Goal: Communication & Community: Answer question/provide support

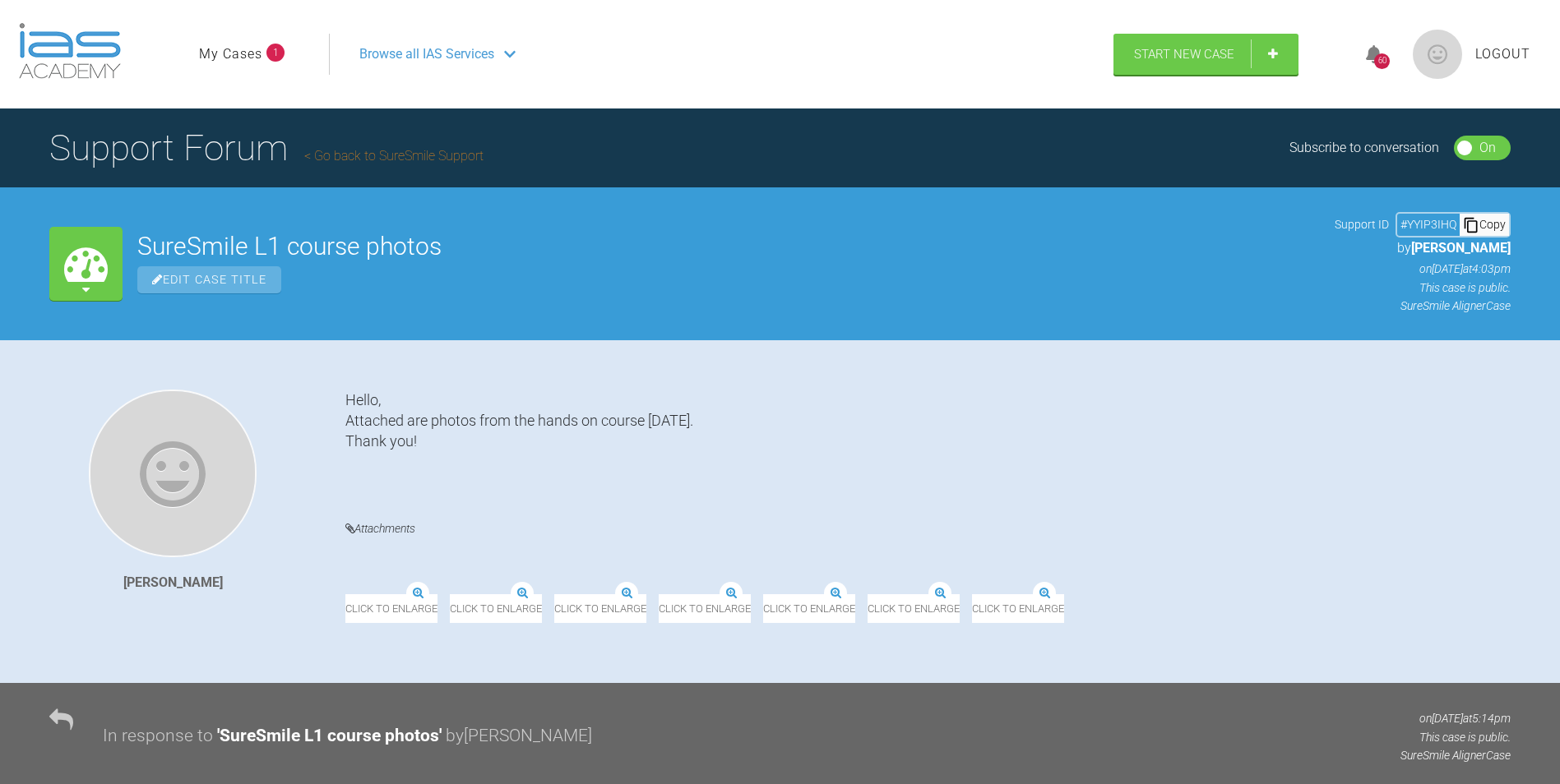
click at [242, 48] on link "My Cases" at bounding box center [230, 54] width 63 height 22
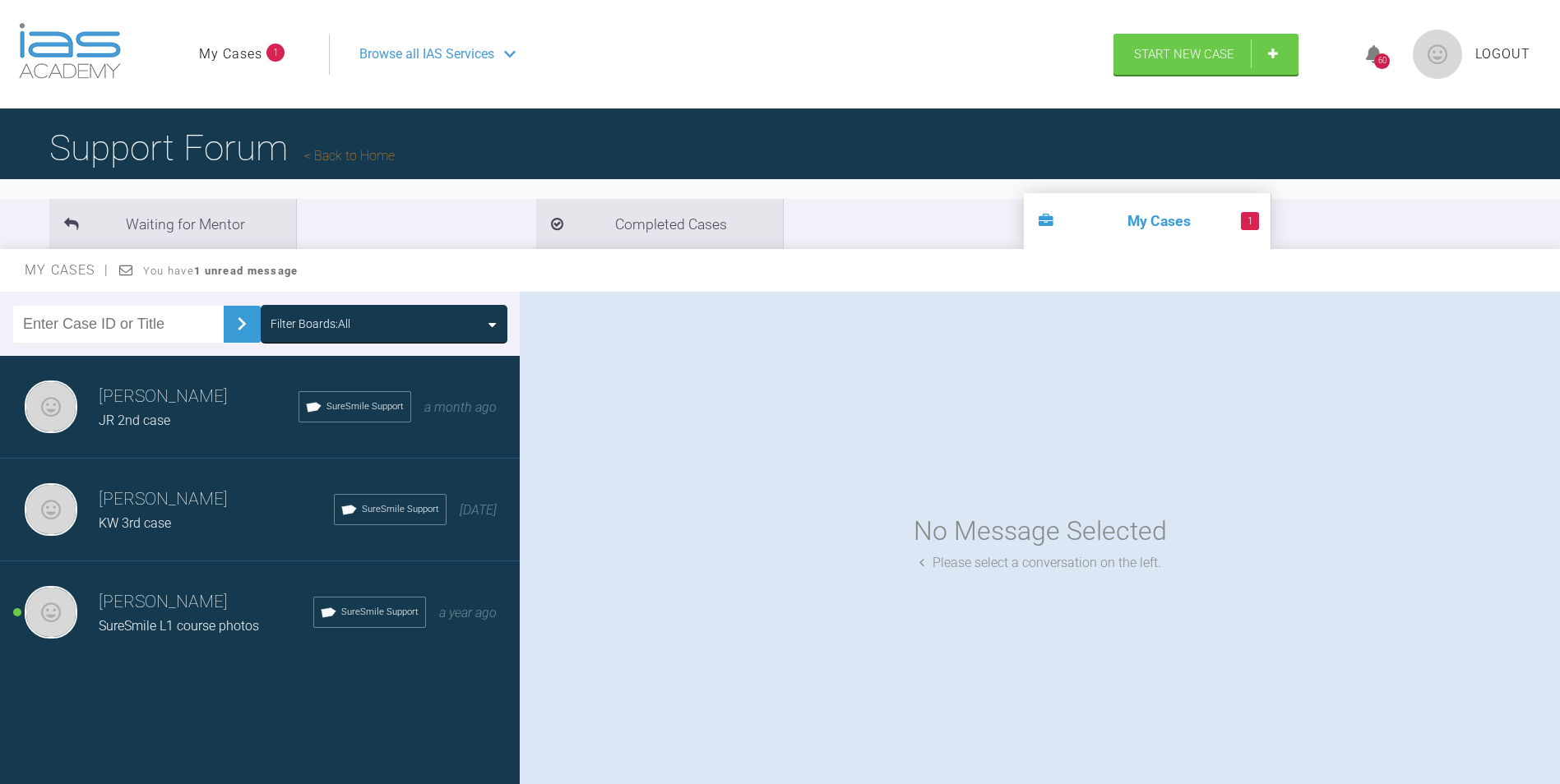
click at [174, 585] on div "[PERSON_NAME] SureSmile L1 course photos SureSmile Support a year ago" at bounding box center [266, 612] width 532 height 103
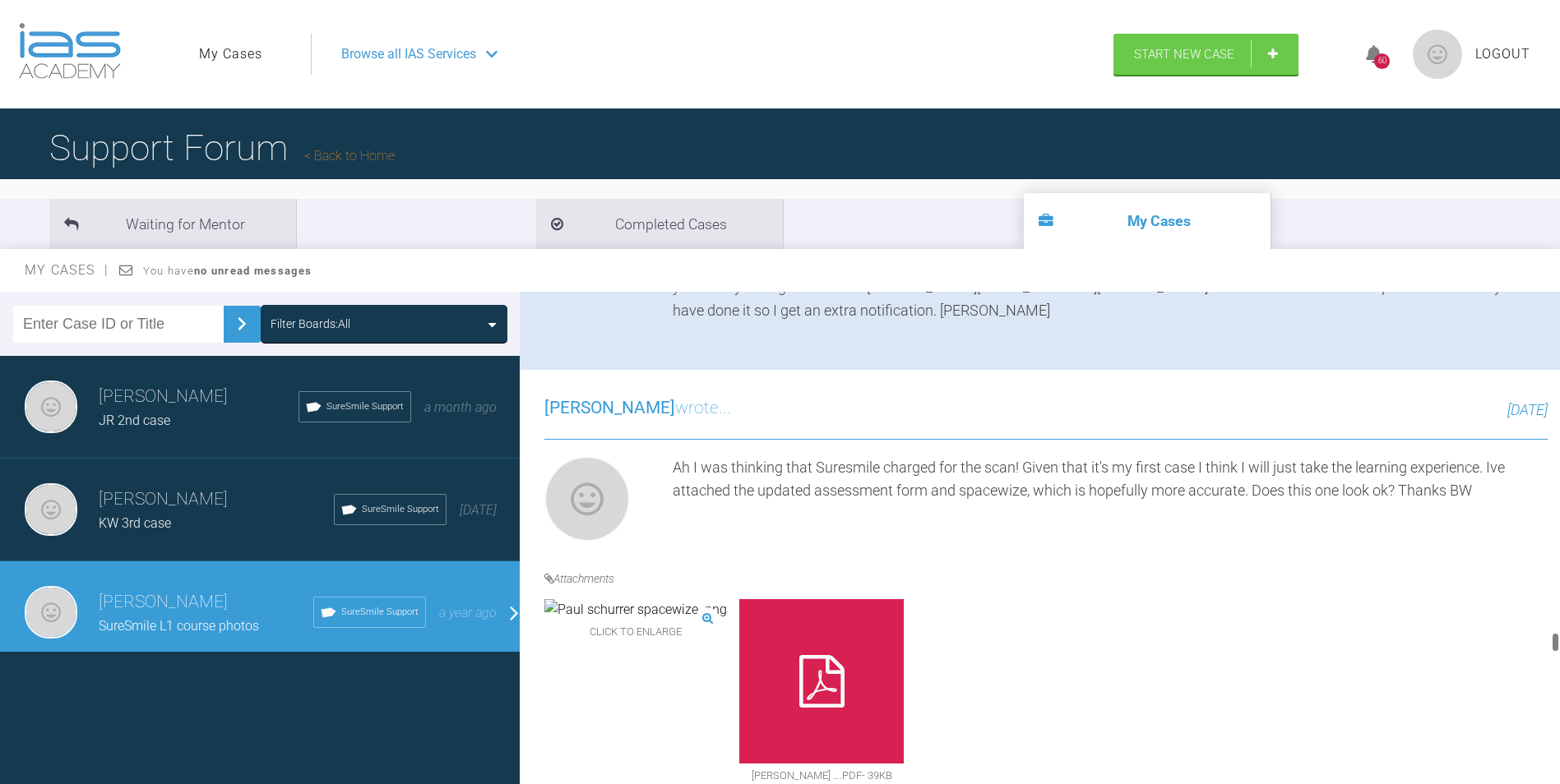
scroll to position [10431, 0]
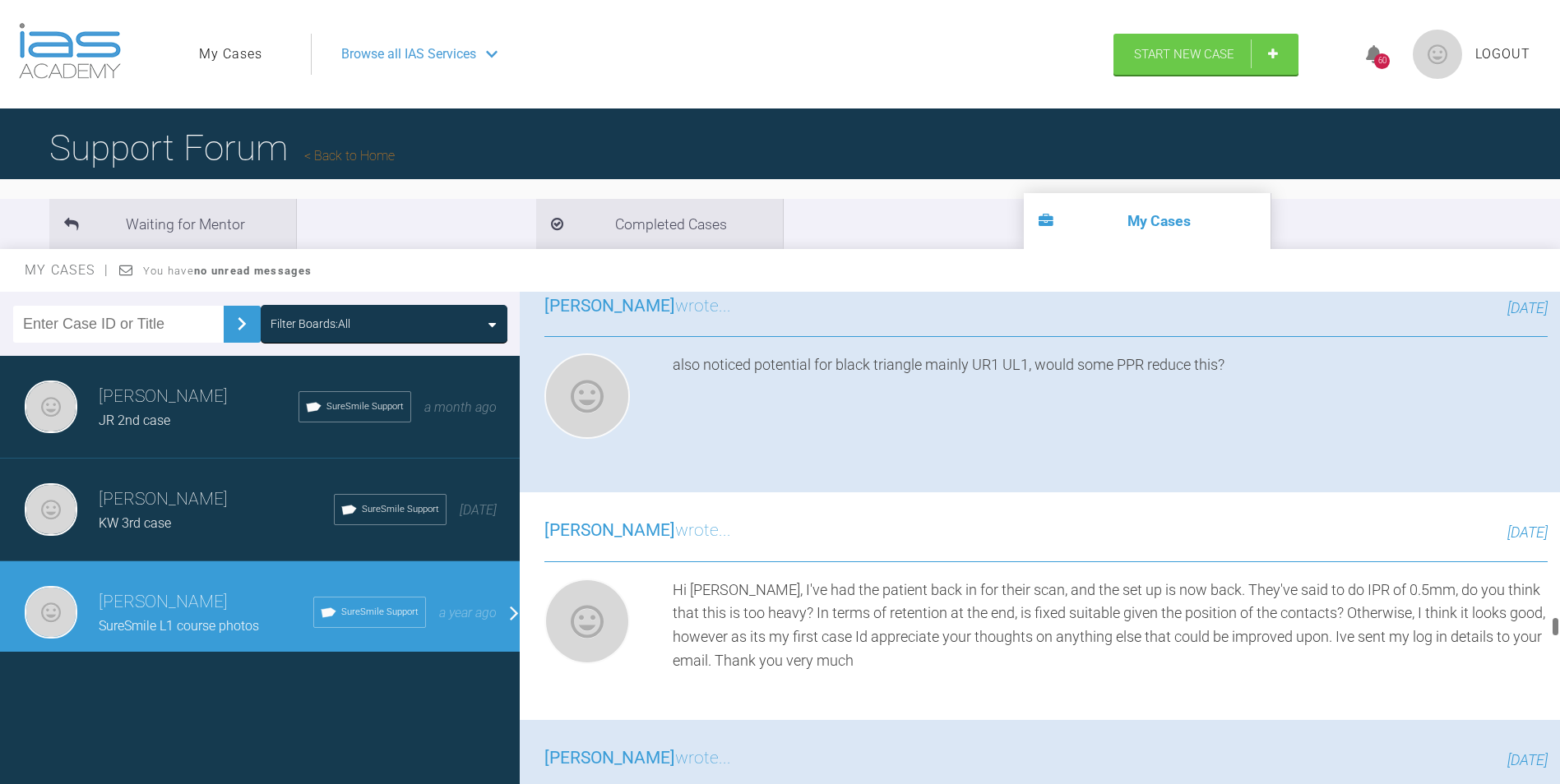
drag, startPoint x: 1554, startPoint y: 321, endPoint x: 1575, endPoint y: 633, distance: 312.7
click at [1559, 633] on html "My Cases Logout Browse all IAS Services Start New Case 60 Logout Support Forum …" at bounding box center [780, 478] width 1560 height 956
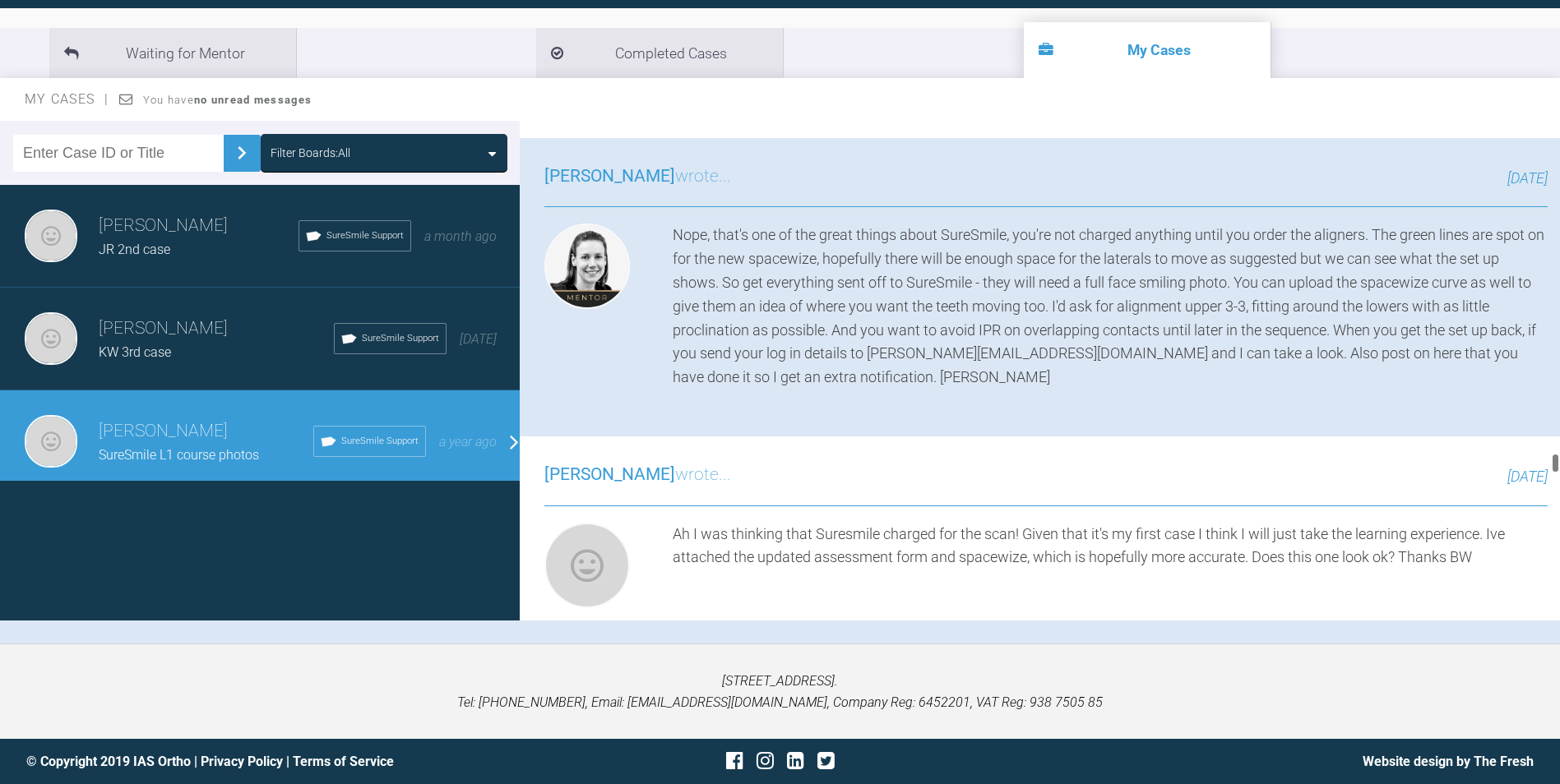
scroll to position [9957, 0]
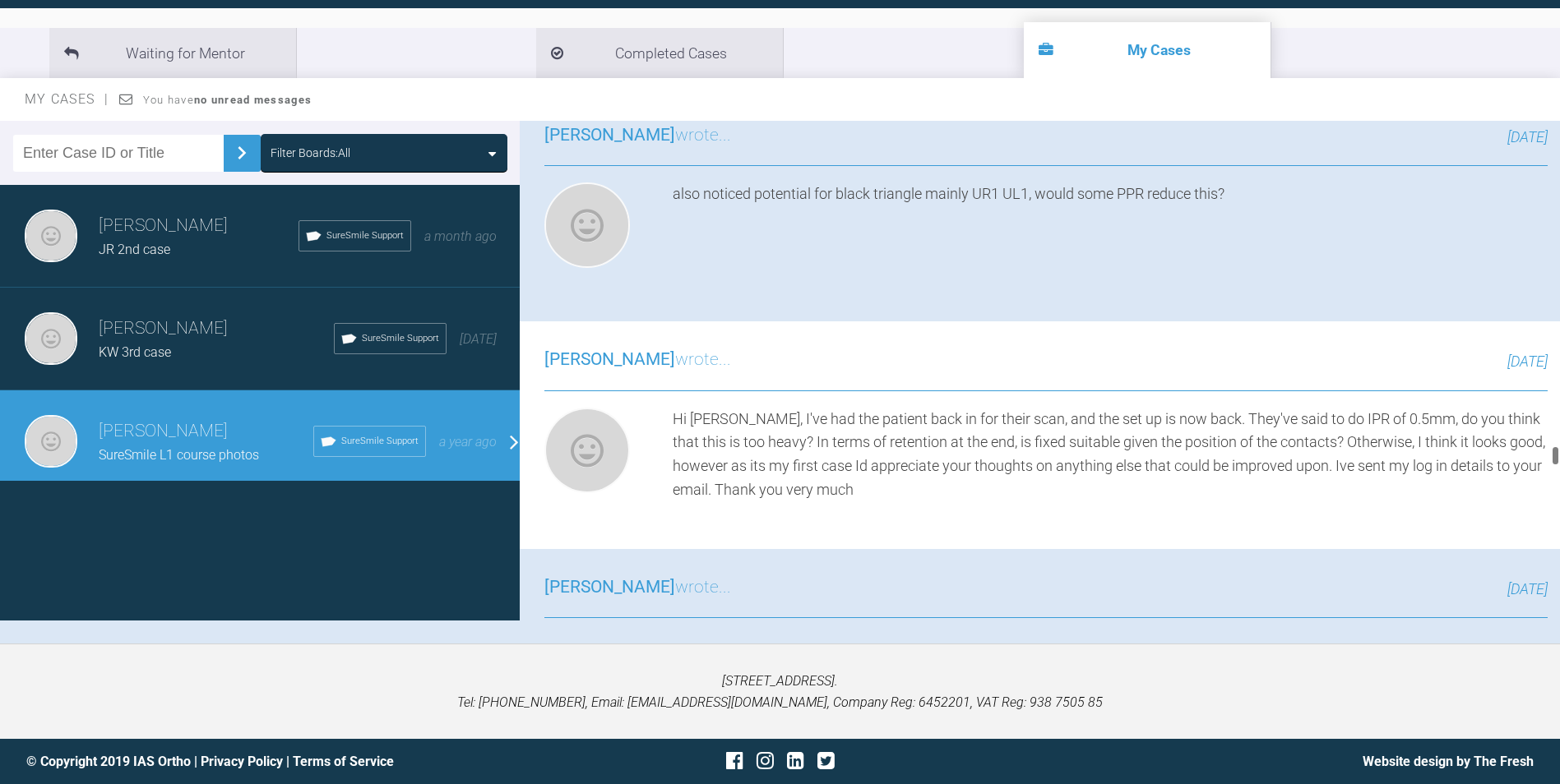
click at [142, 320] on h3 "[PERSON_NAME]" at bounding box center [216, 329] width 236 height 28
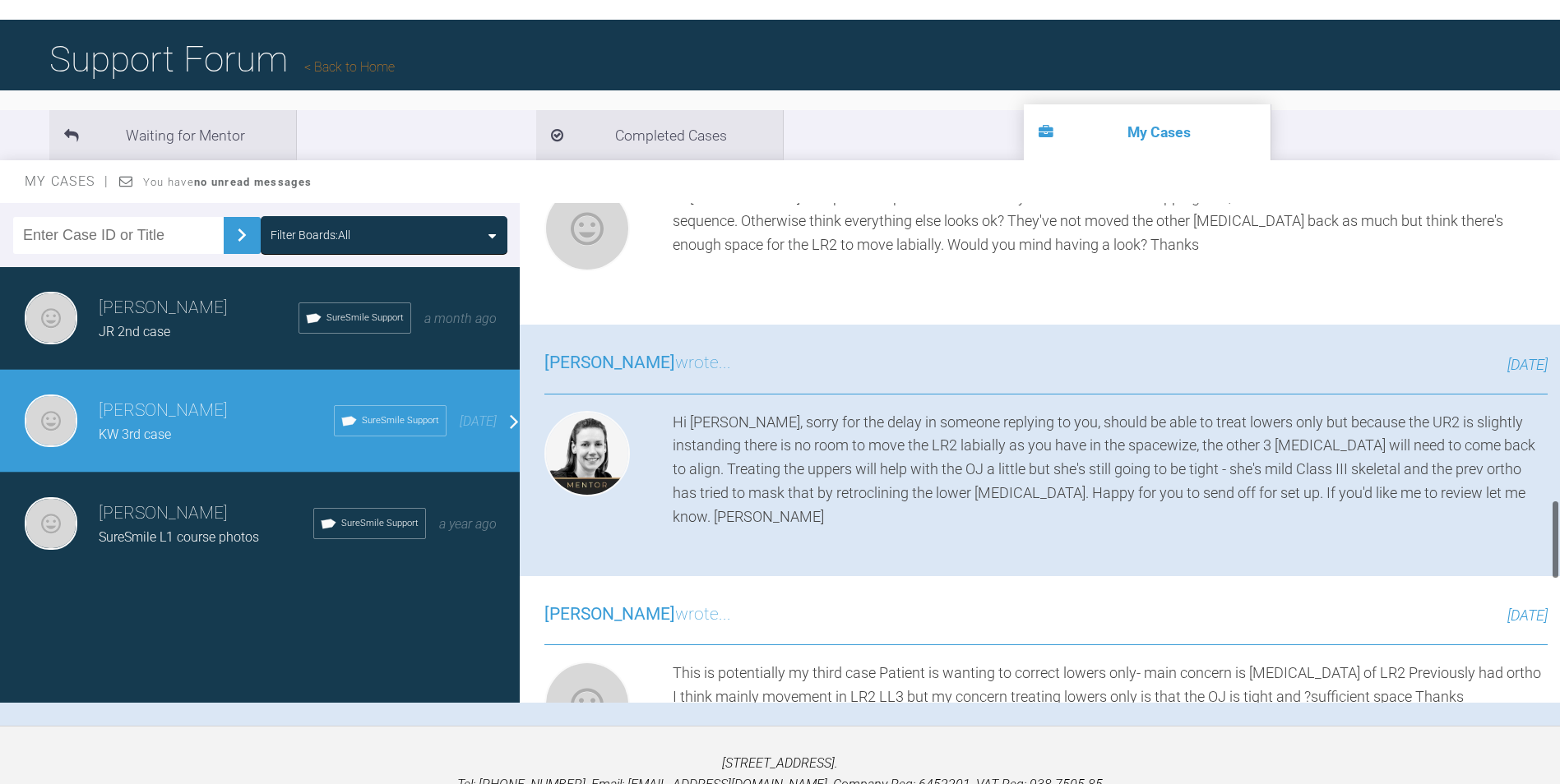
scroll to position [1785, 0]
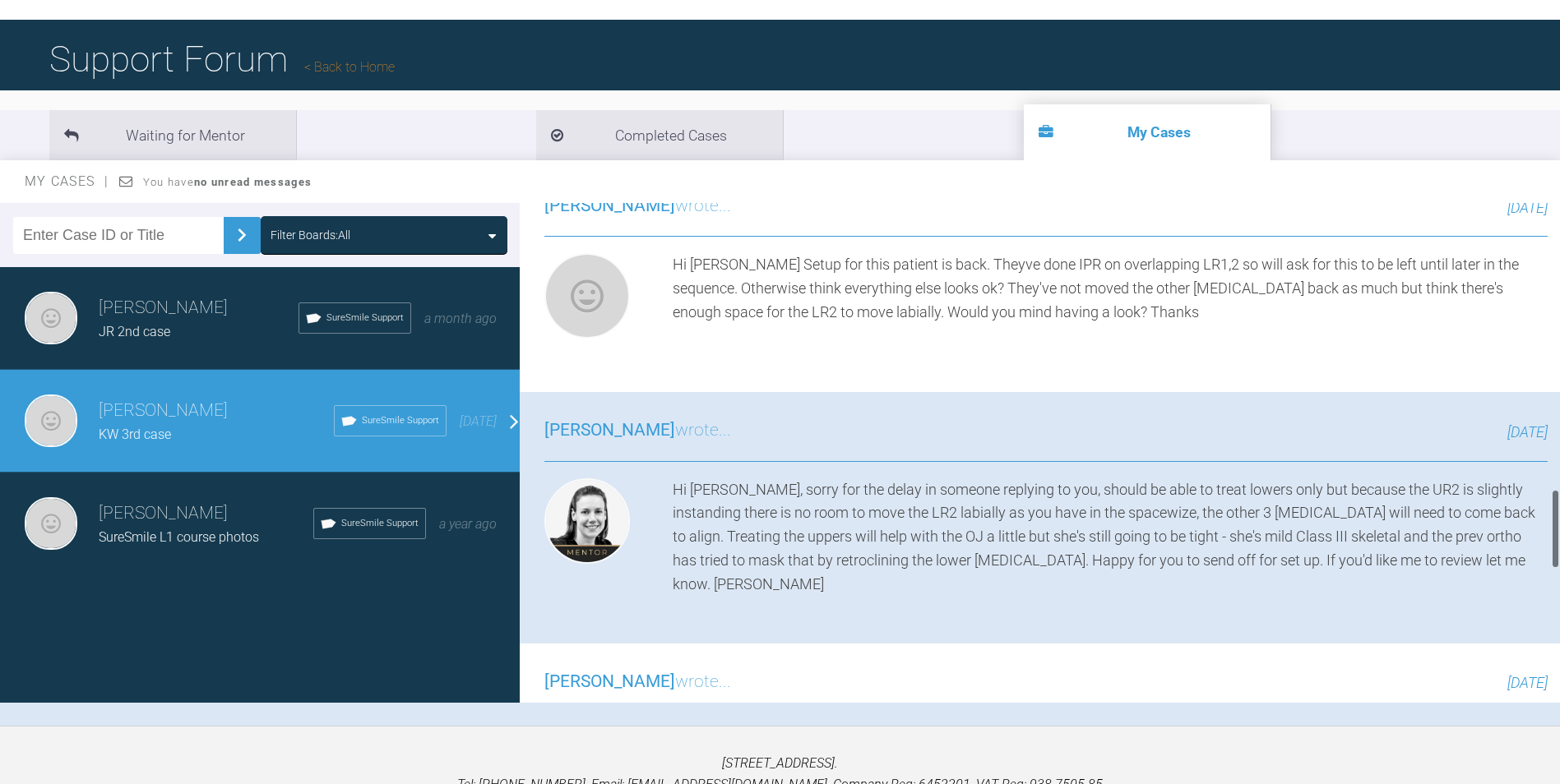
drag, startPoint x: 1557, startPoint y: 600, endPoint x: 1528, endPoint y: 518, distance: 87.0
click at [1528, 518] on div "[PERSON_NAME] KW 3rd case a few seconds ago Tier 2: Case Plan Check Support ID …" at bounding box center [1040, 453] width 1041 height 500
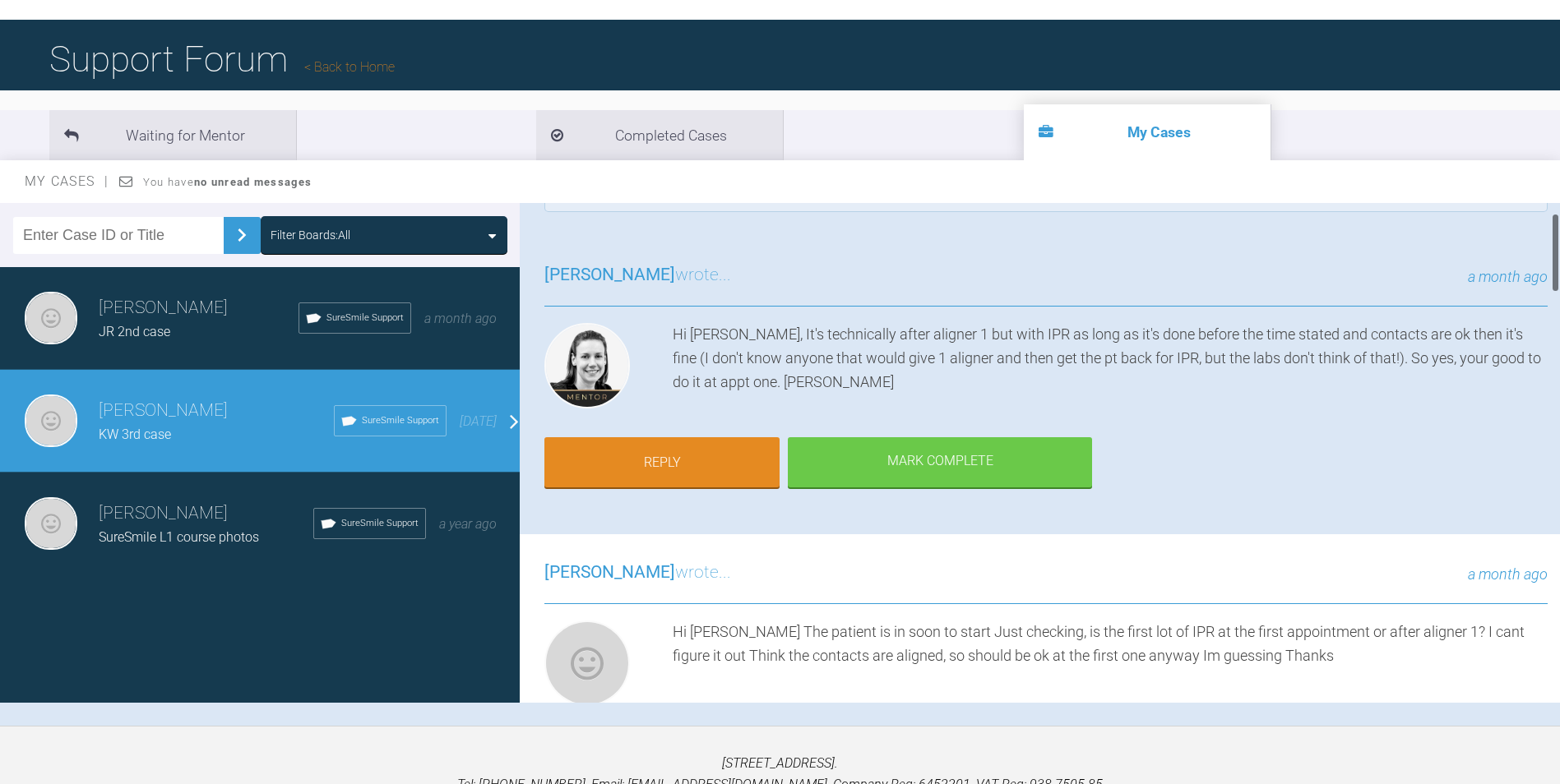
scroll to position [0, 0]
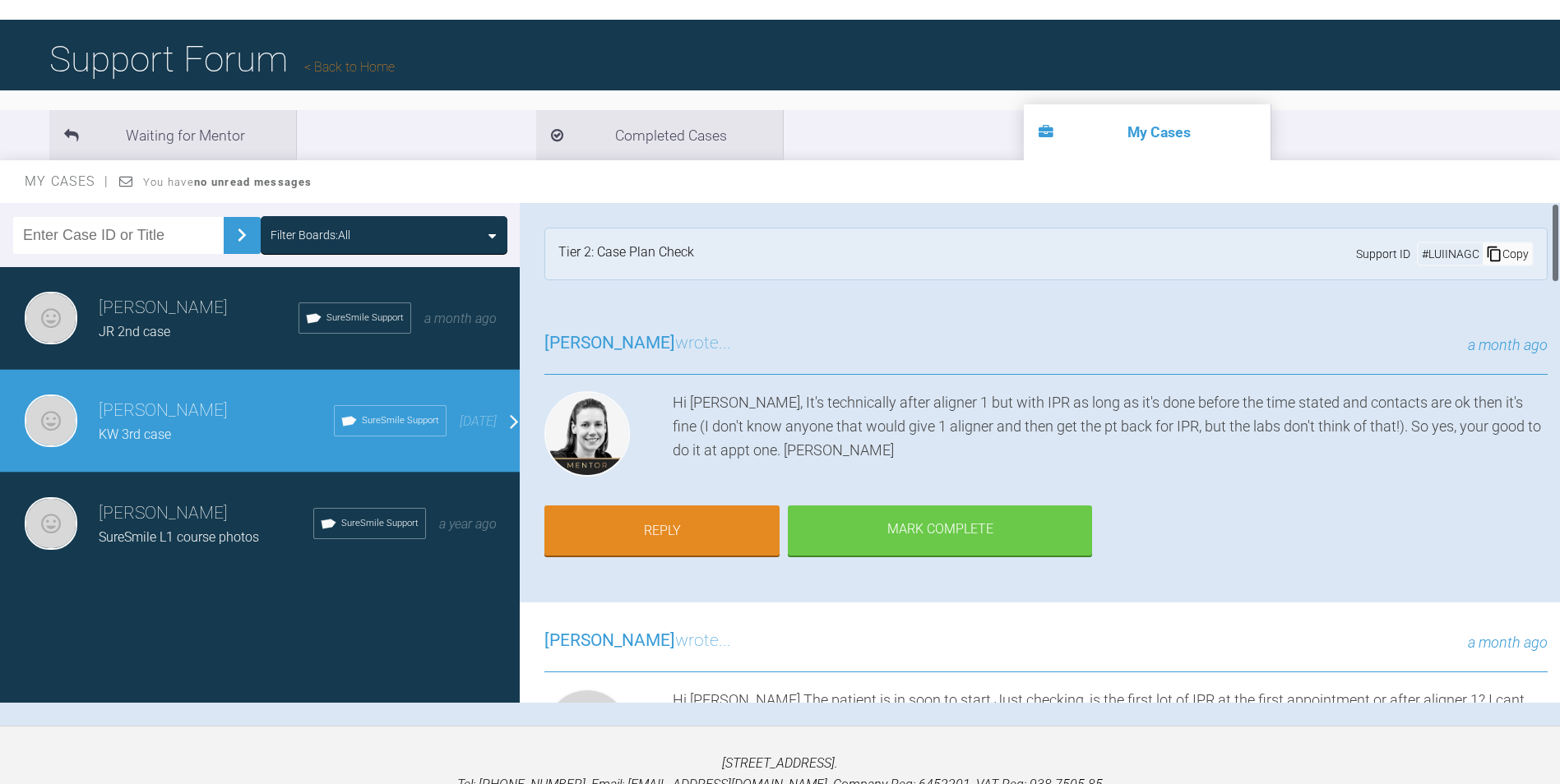
click at [153, 534] on span "SureSmile L1 course photos" at bounding box center [179, 537] width 160 height 16
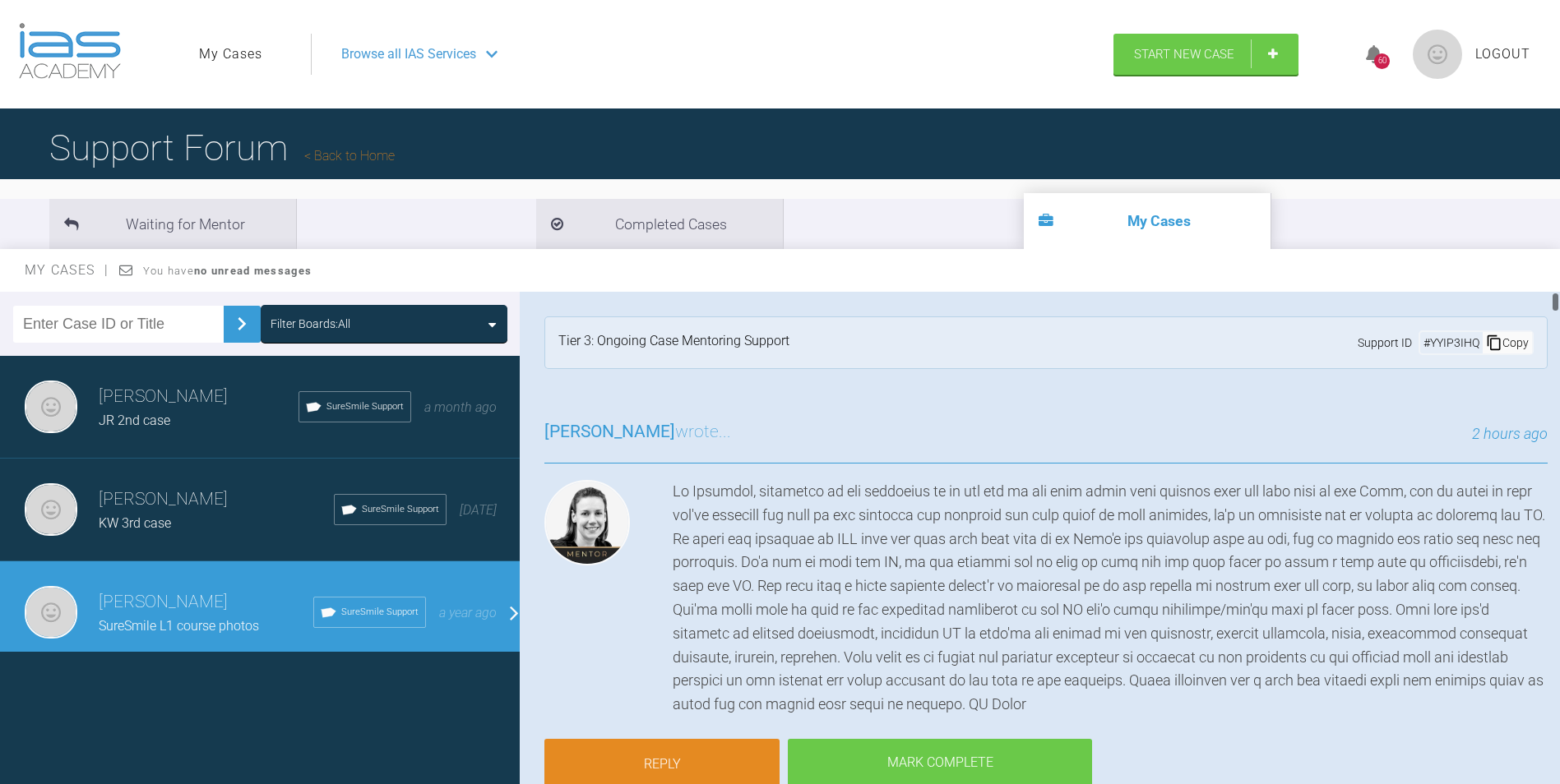
scroll to position [82, 0]
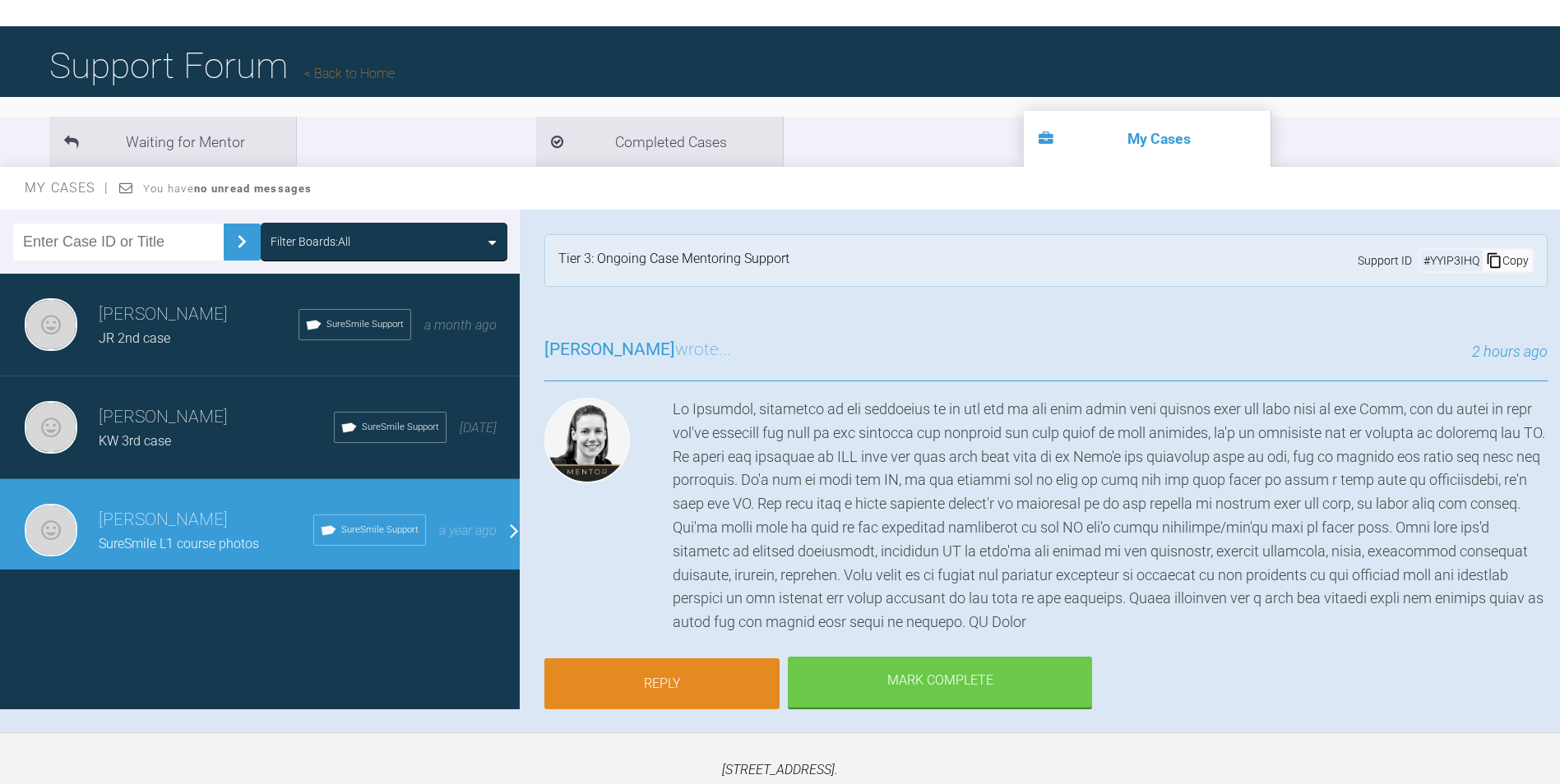
click at [584, 698] on link "Reply" at bounding box center [662, 683] width 236 height 51
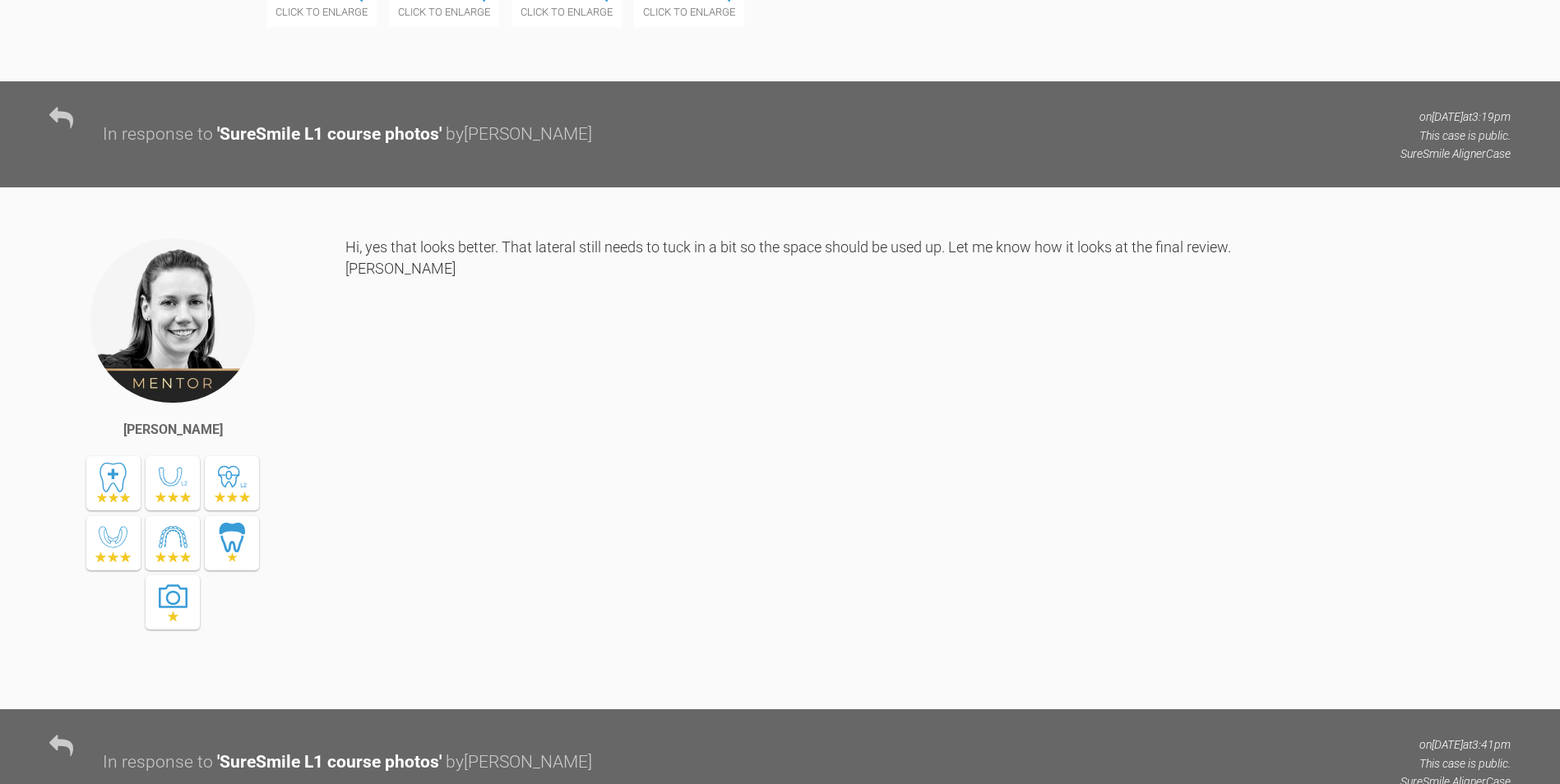
scroll to position [26309, 0]
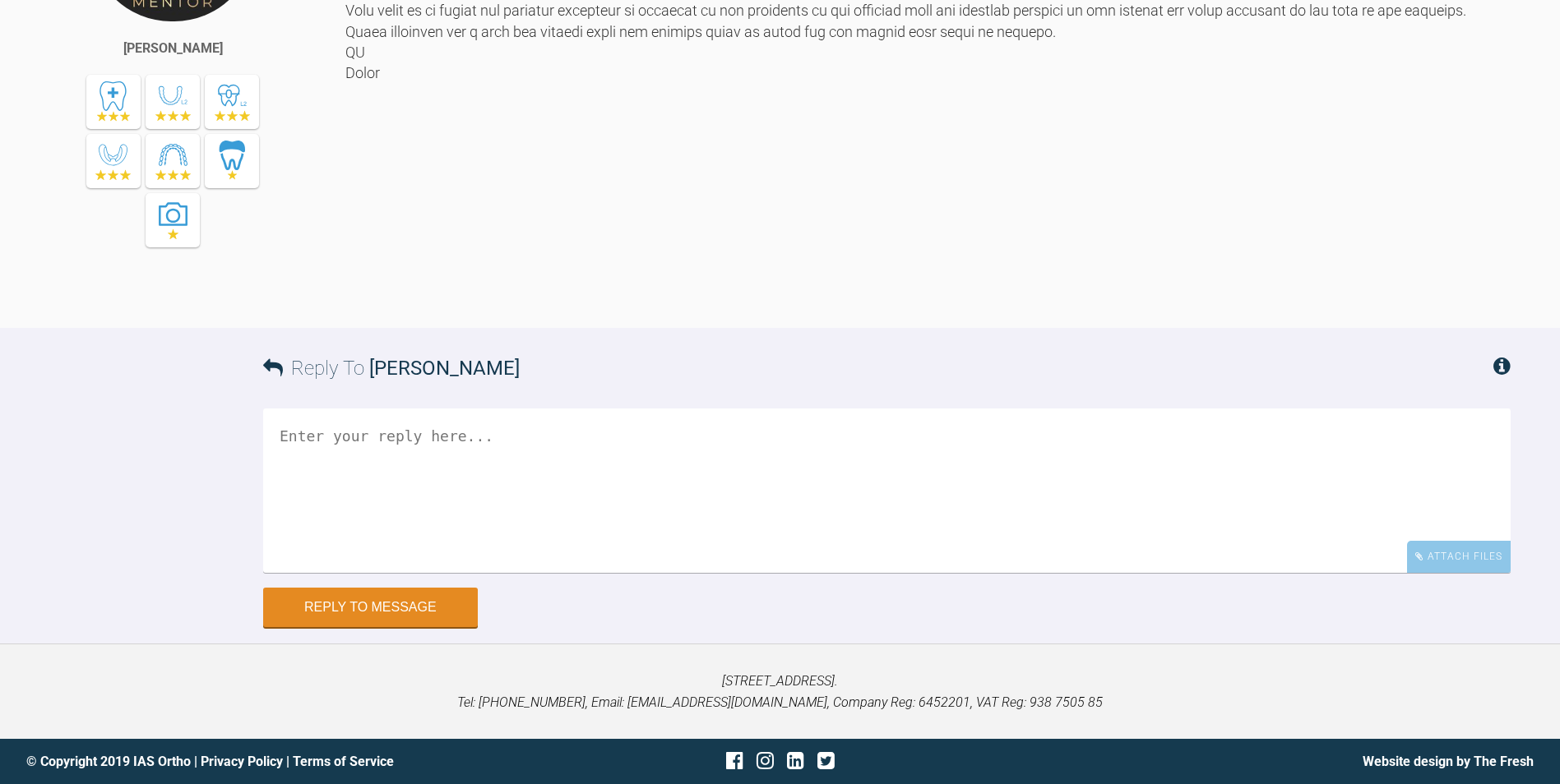
click at [758, 517] on textarea at bounding box center [887, 491] width 1248 height 165
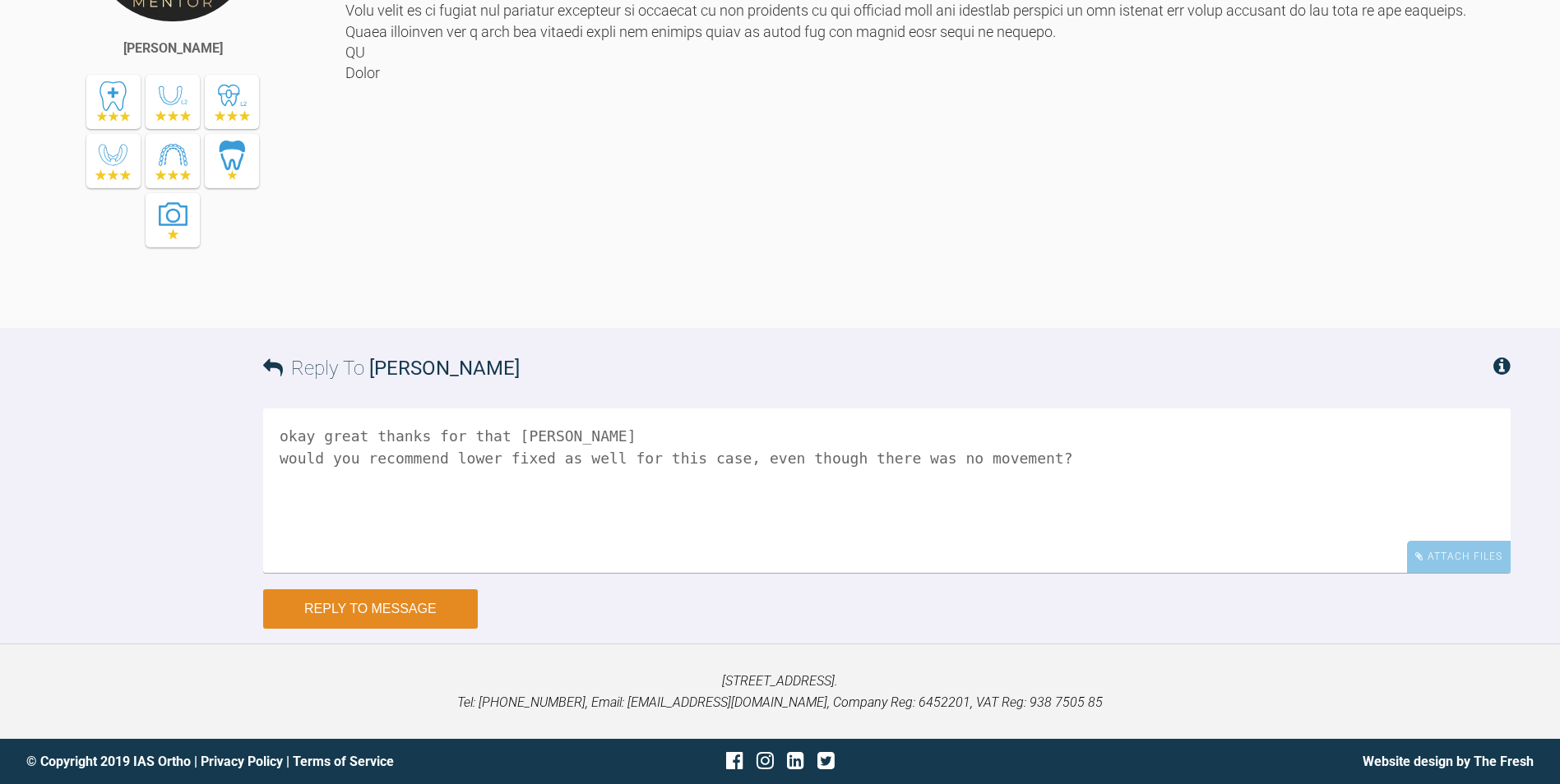
type textarea "okay great thanks for that [PERSON_NAME] would you recommend lower fixed as wel…"
click at [374, 606] on button "Reply to Message" at bounding box center [370, 609] width 215 height 40
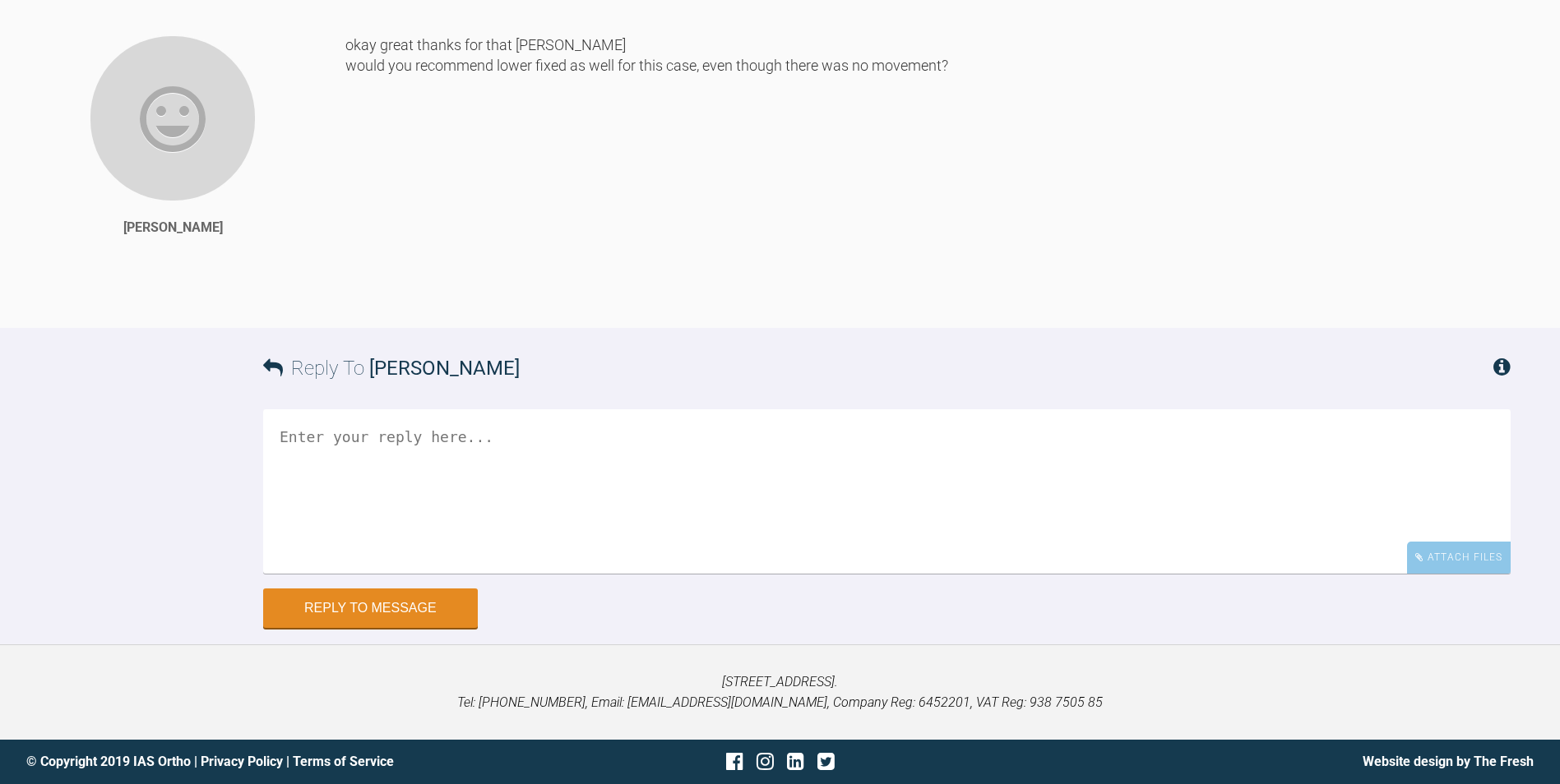
scroll to position [26101, 0]
